Goal: Communication & Community: Connect with others

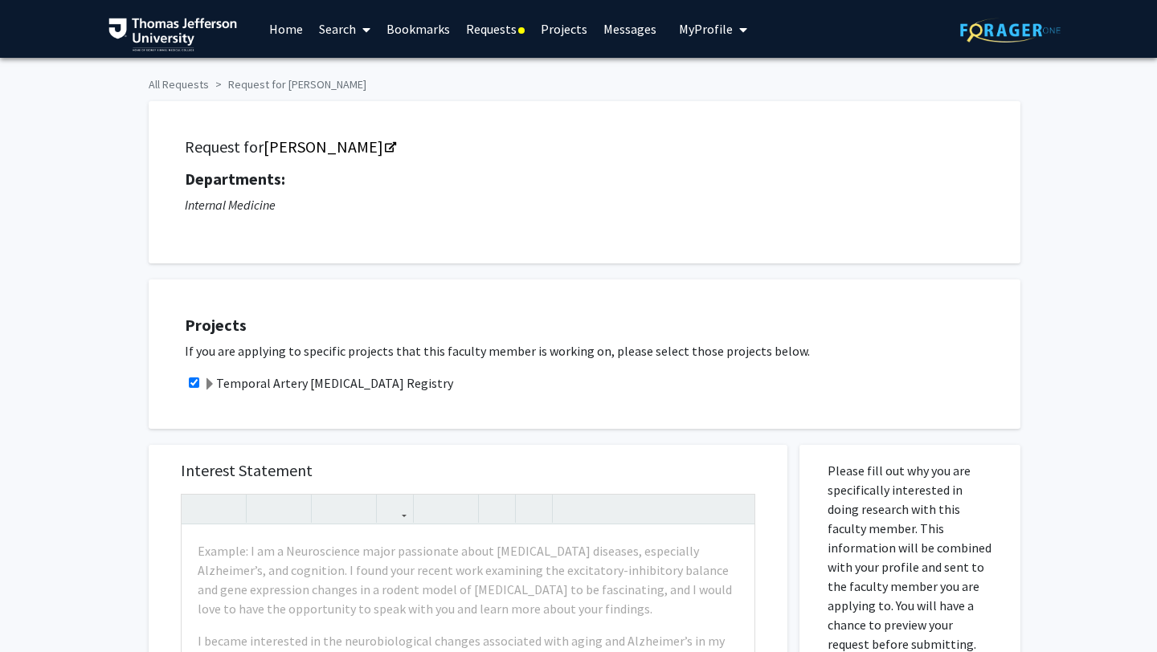
click at [493, 39] on link "Requests" at bounding box center [495, 29] width 75 height 56
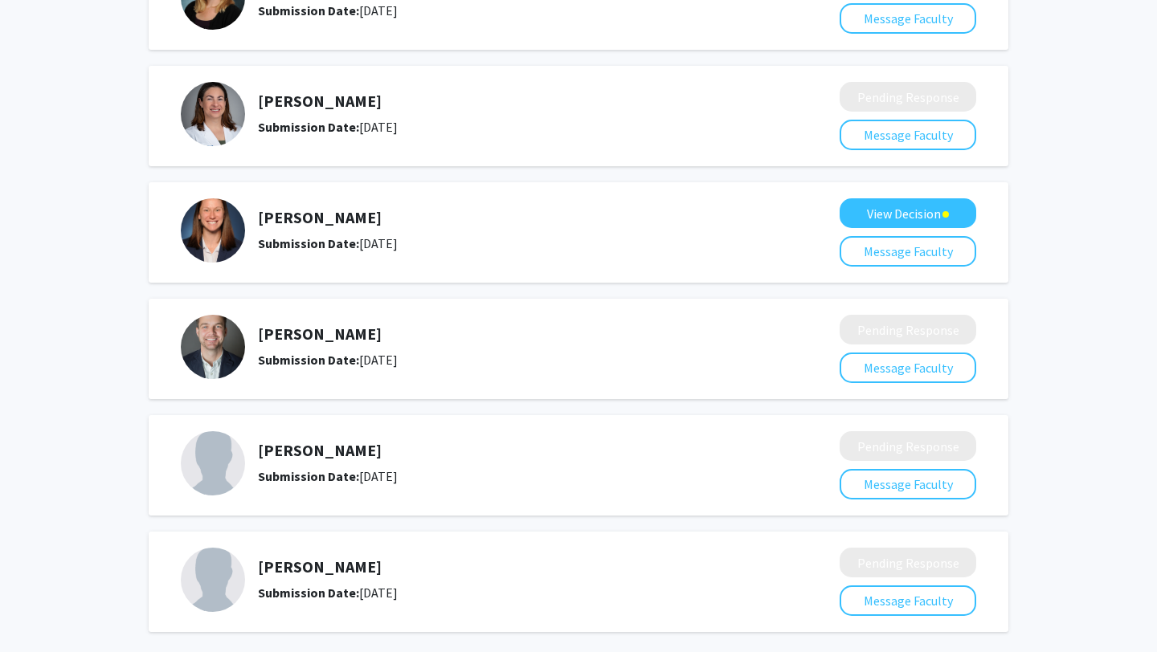
scroll to position [615, 0]
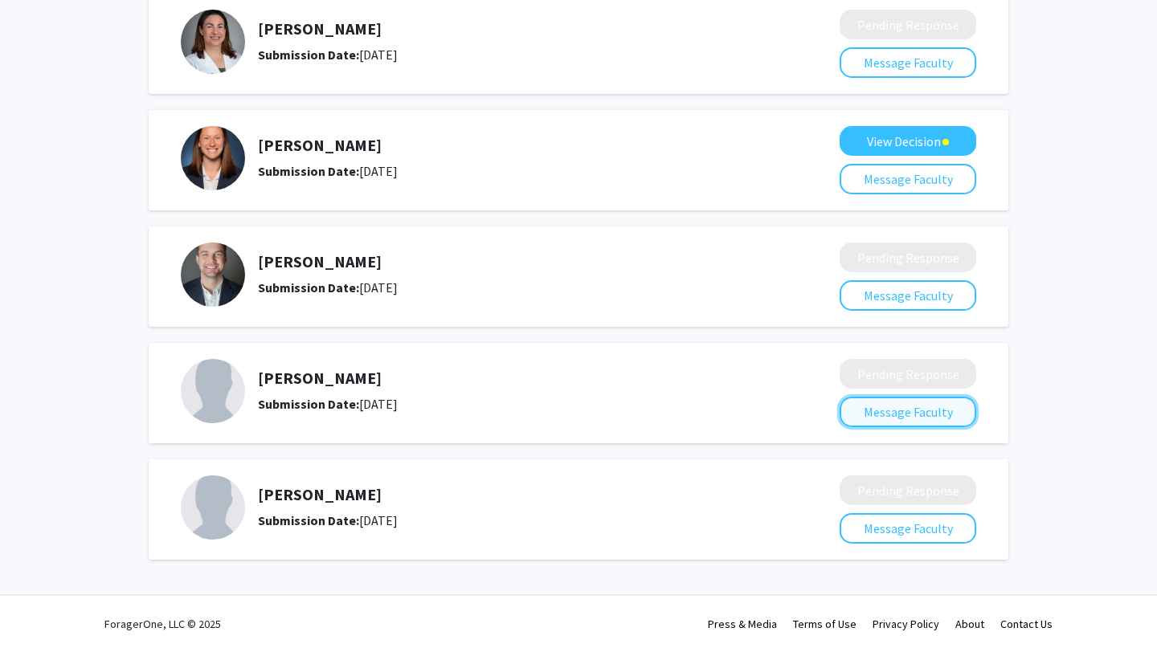
click at [889, 409] on button "Message Faculty" at bounding box center [908, 412] width 137 height 31
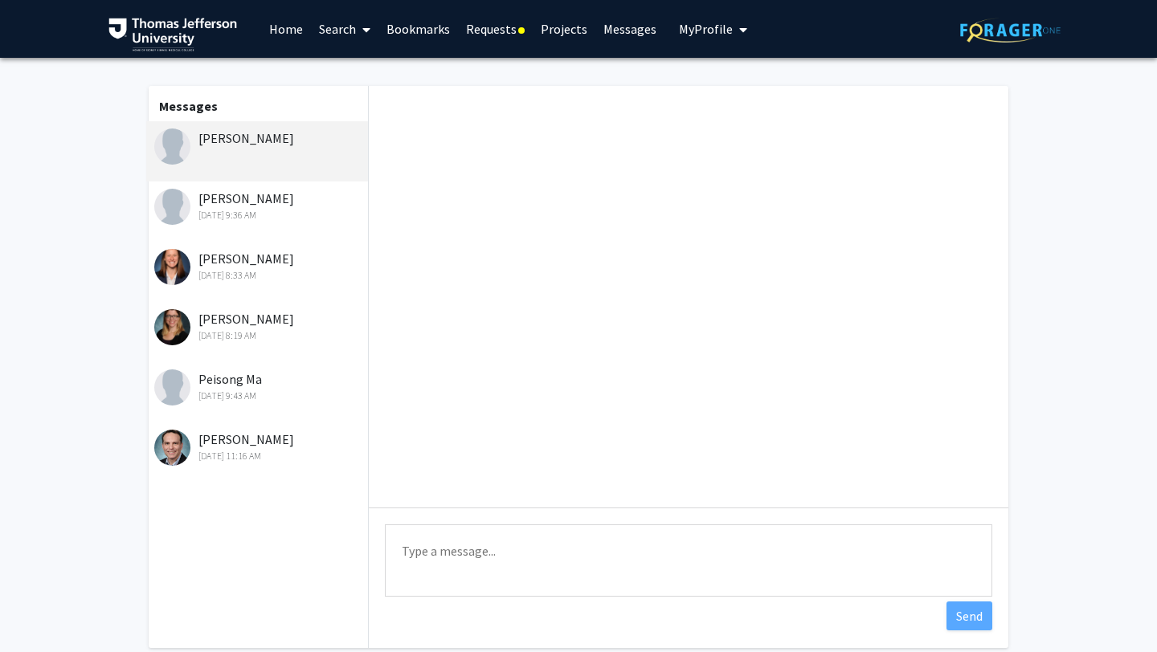
click at [297, 212] on div "[DATE] 9:36 AM" at bounding box center [259, 215] width 210 height 14
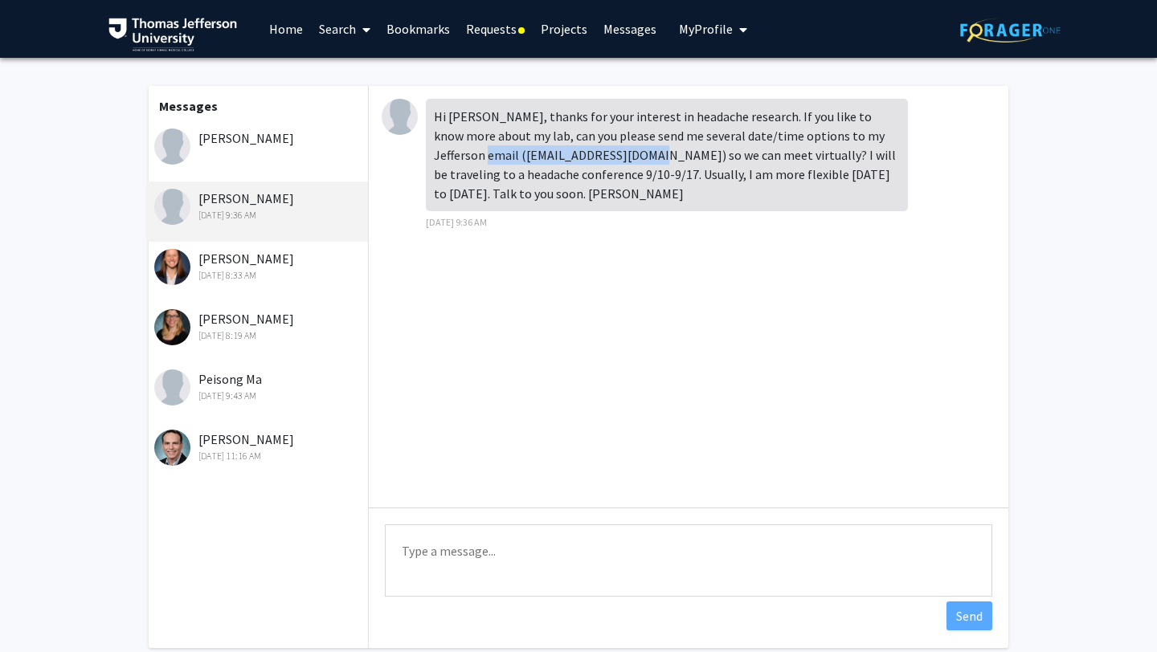
drag, startPoint x: 602, startPoint y: 151, endPoint x: 436, endPoint y: 158, distance: 165.7
click at [436, 158] on div "Hi [PERSON_NAME], thanks for your interest in headache research. If you like to…" at bounding box center [667, 155] width 482 height 112
copy div "[EMAIL_ADDRESS][DOMAIN_NAME]"
